Goal: Transaction & Acquisition: Purchase product/service

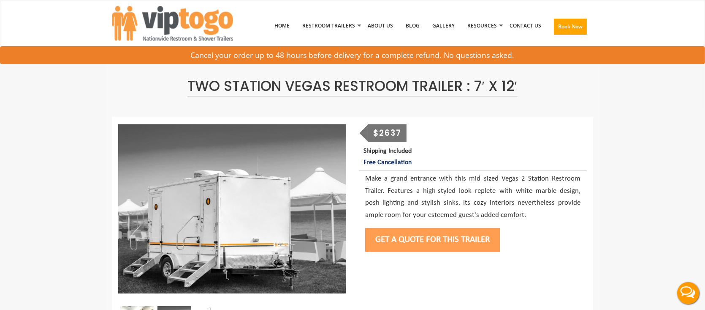
click at [434, 237] on button "Get a Quote for this Trailer" at bounding box center [432, 240] width 135 height 24
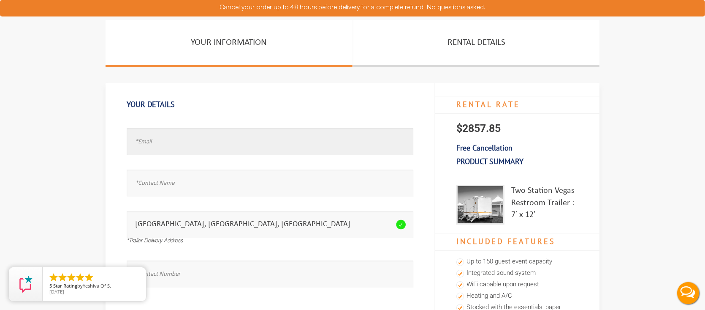
click at [210, 147] on input "text" at bounding box center [270, 141] width 287 height 27
drag, startPoint x: 599, startPoint y: 214, endPoint x: 617, endPoint y: 224, distance: 20.4
click at [620, 222] on section "Your Information Rental Details Your Details Email address seems invalid. Full …" at bounding box center [352, 202] width 705 height 364
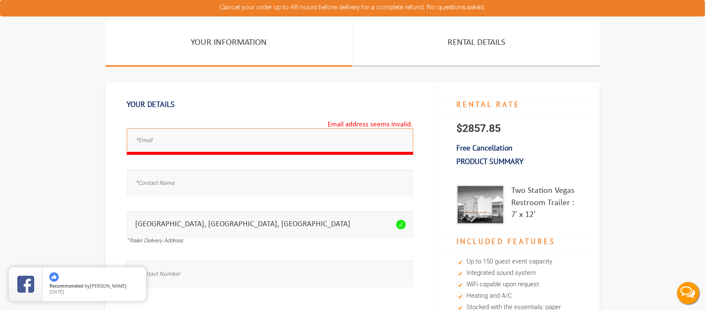
click at [583, 136] on p "$2857.85" at bounding box center [518, 129] width 164 height 30
